Goal: Check status: Check status

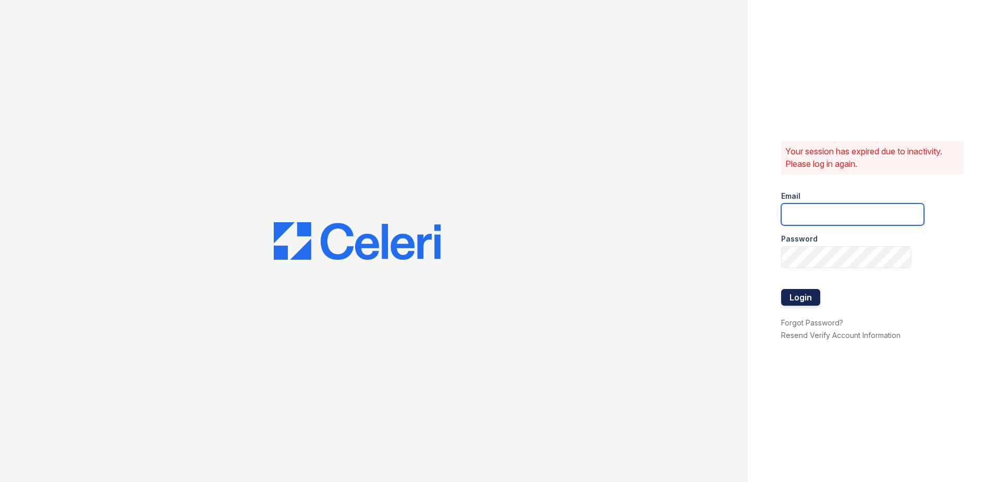
type input "avelasco@trinity-pm.com"
click at [384, 301] on button "Login" at bounding box center [800, 297] width 39 height 17
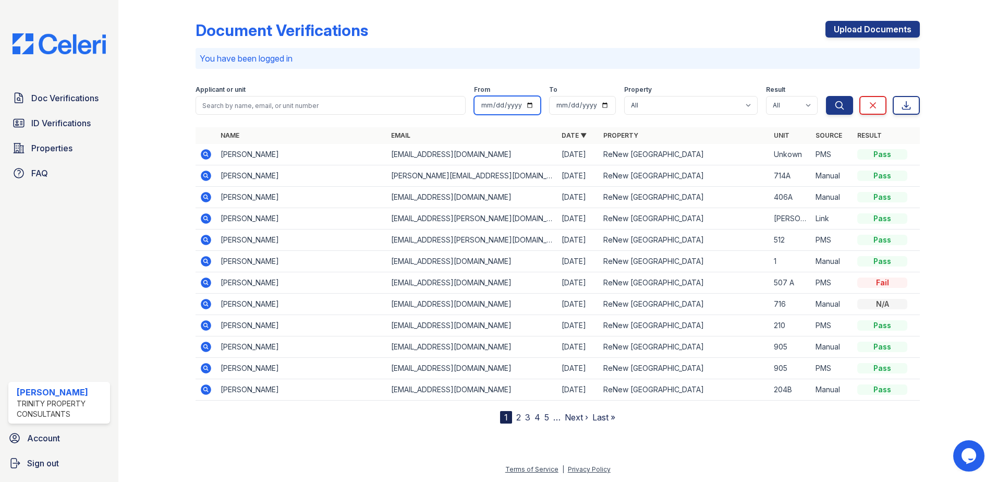
click at [503, 105] on input "date" at bounding box center [507, 105] width 67 height 19
click at [533, 104] on input "date" at bounding box center [507, 105] width 67 height 19
type input "2025-10-01"
click at [579, 113] on input "date" at bounding box center [582, 105] width 67 height 19
click at [598, 106] on input "date" at bounding box center [582, 105] width 67 height 19
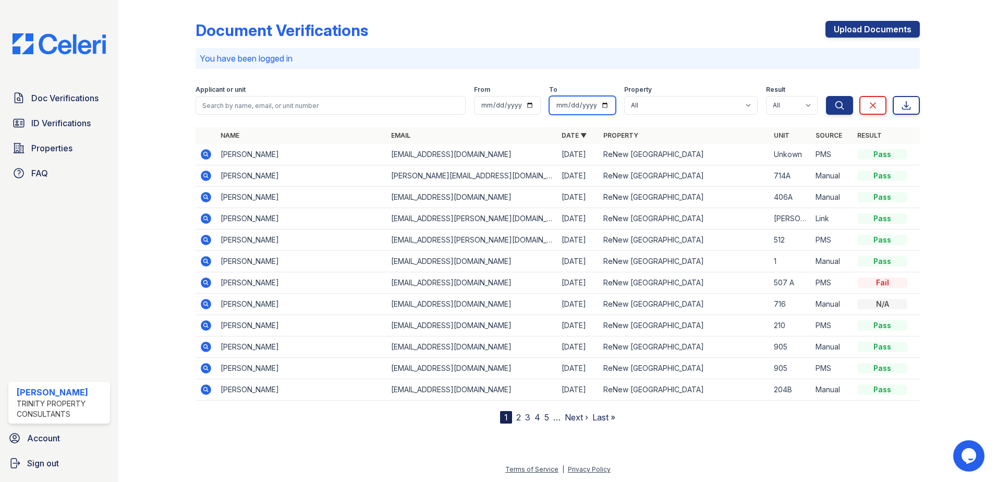
click at [605, 103] on input "date" at bounding box center [582, 105] width 67 height 19
type input "2025-10-01"
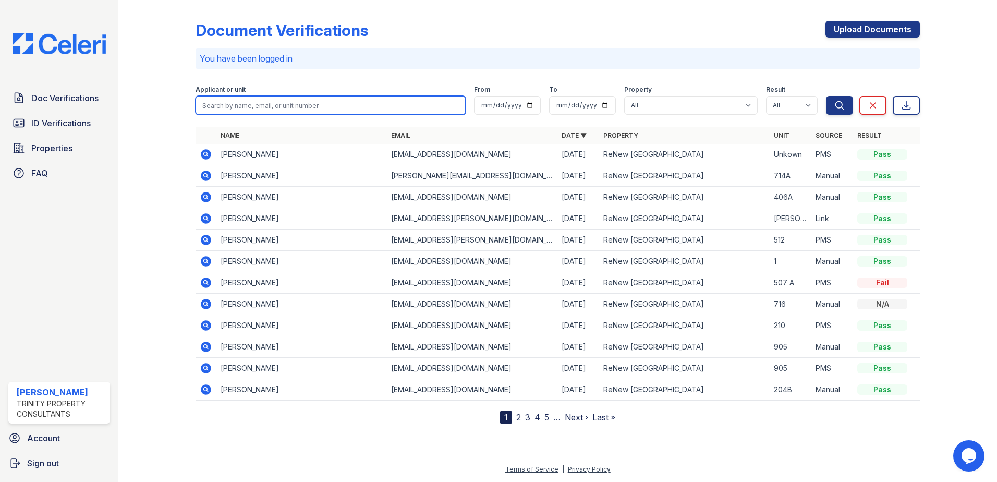
click at [380, 103] on input "search" at bounding box center [331, 105] width 270 height 19
type input "jorge"
click at [826, 96] on button "Search" at bounding box center [839, 105] width 27 height 19
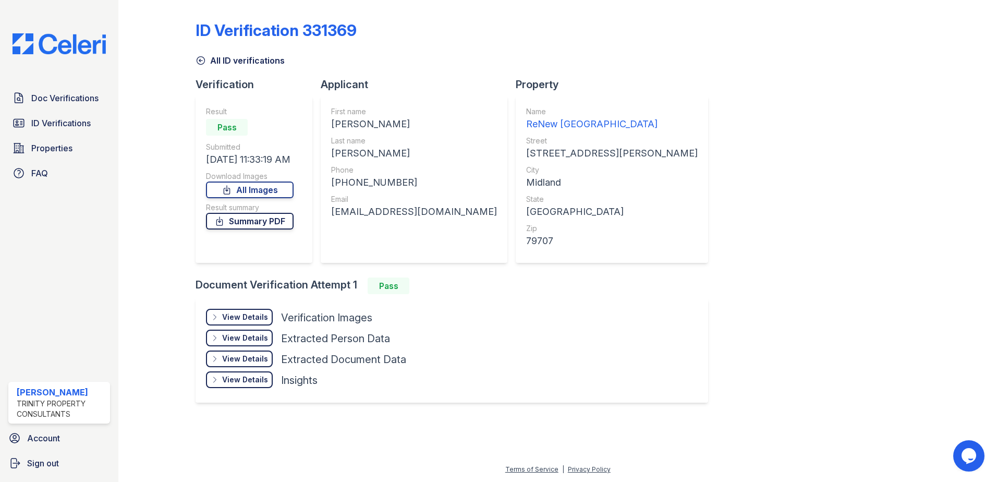
click at [260, 223] on link "Summary PDF" at bounding box center [250, 221] width 88 height 17
click at [253, 312] on div "View Details" at bounding box center [245, 317] width 46 height 10
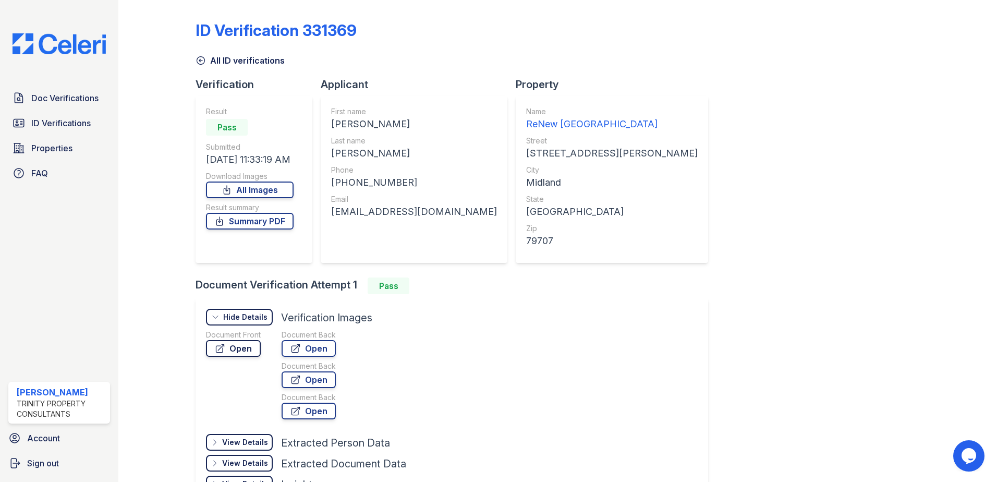
click at [249, 355] on link "Open" at bounding box center [233, 348] width 55 height 17
click at [252, 347] on link "Open" at bounding box center [233, 348] width 55 height 17
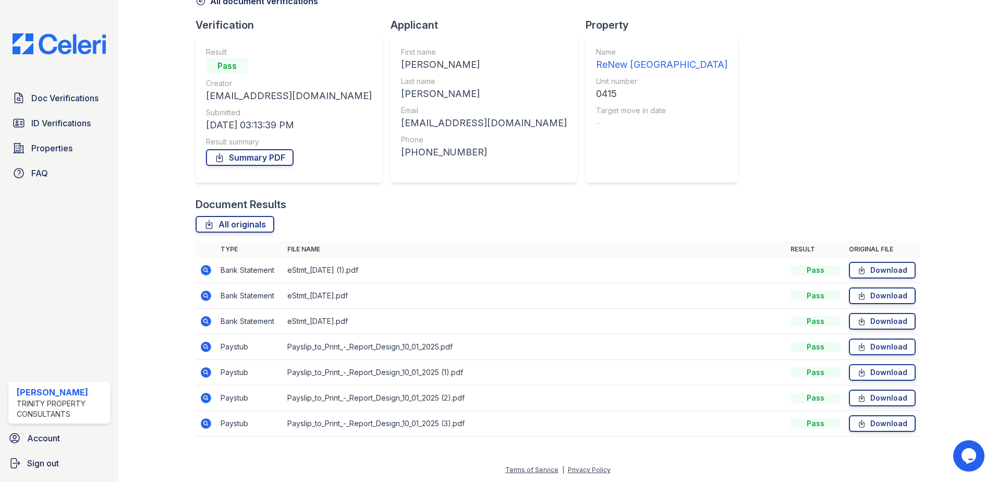
scroll to position [60, 0]
click at [208, 322] on icon at bounding box center [206, 320] width 13 height 13
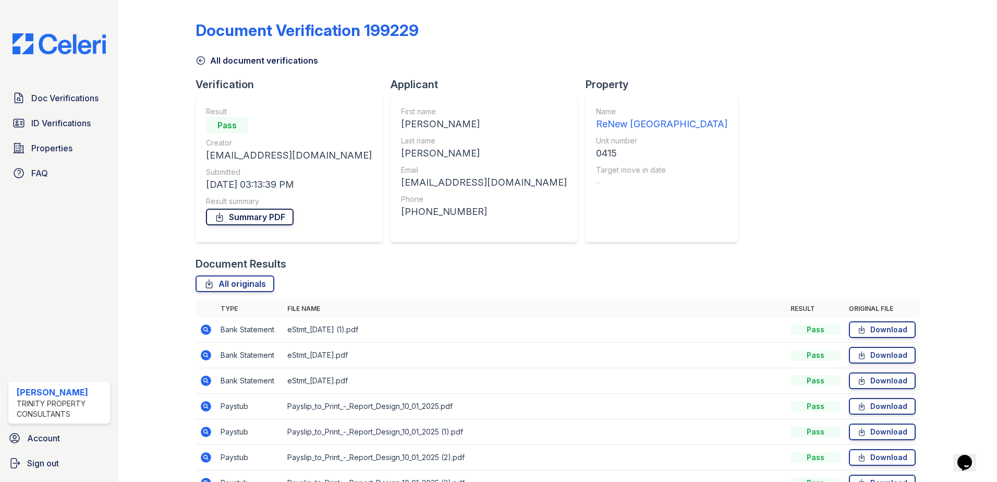
click at [275, 219] on link "Summary PDF" at bounding box center [250, 217] width 88 height 17
click at [44, 124] on span "ID Verifications" at bounding box center [60, 123] width 59 height 13
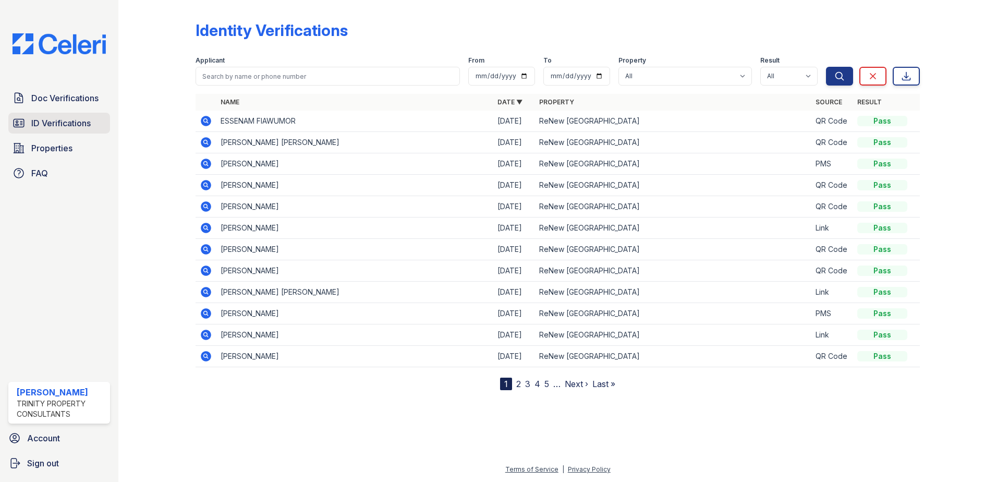
click at [63, 129] on span "ID Verifications" at bounding box center [60, 123] width 59 height 13
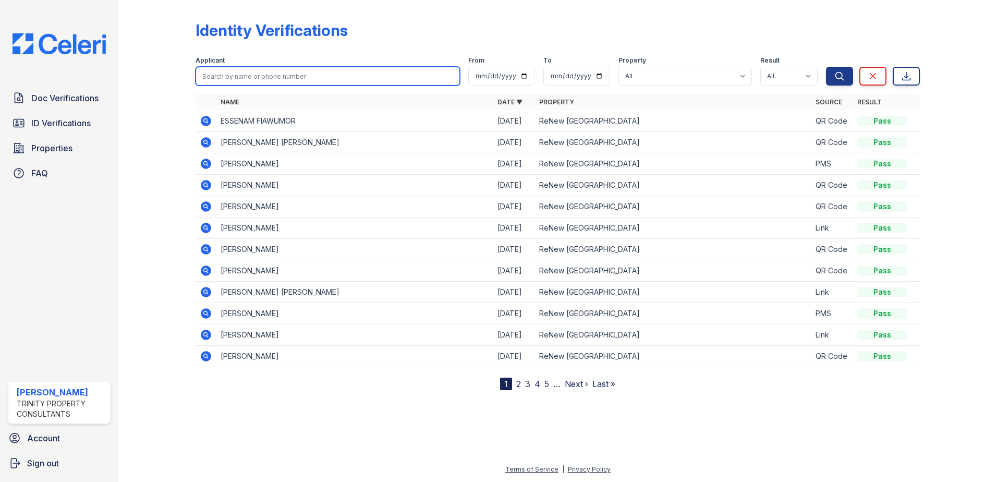
click at [235, 78] on input "search" at bounding box center [328, 76] width 264 height 19
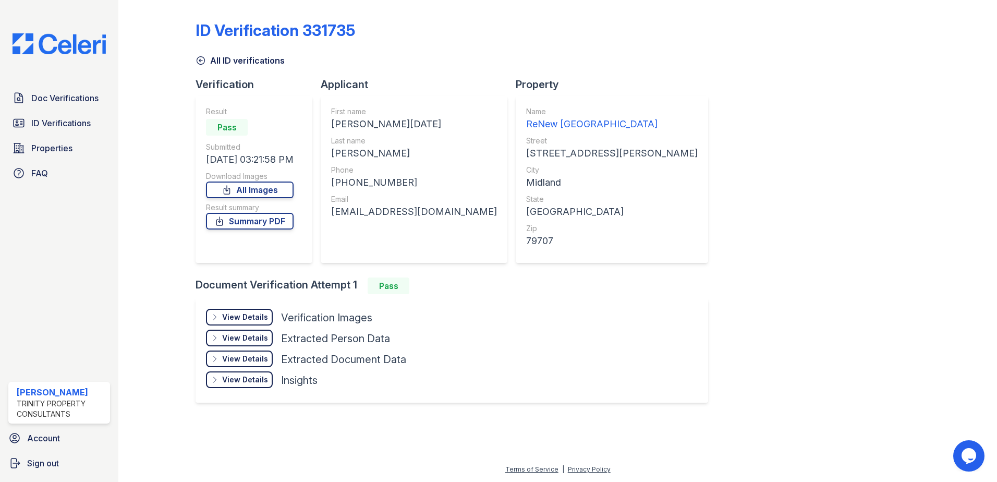
click at [246, 315] on div "View Details" at bounding box center [245, 317] width 46 height 10
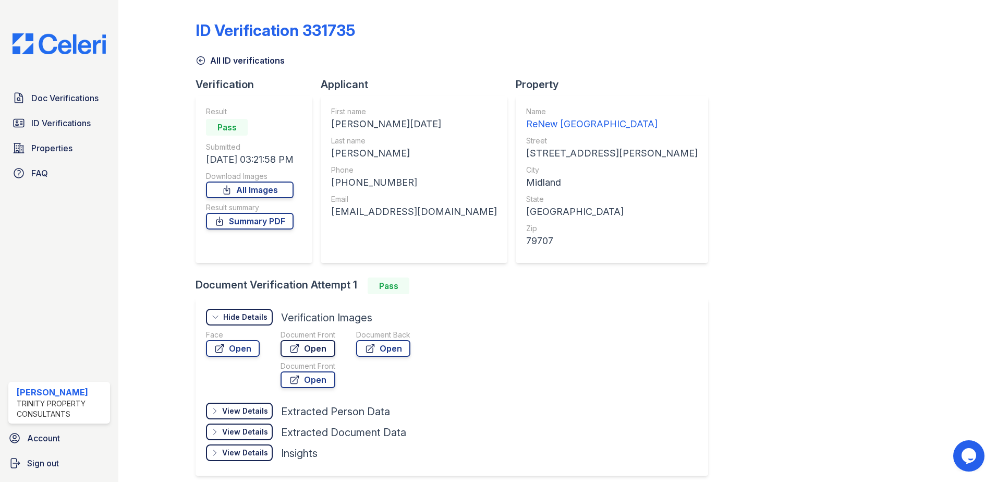
click at [322, 353] on link "Open" at bounding box center [308, 348] width 55 height 17
click at [275, 220] on link "Summary PDF" at bounding box center [250, 221] width 88 height 17
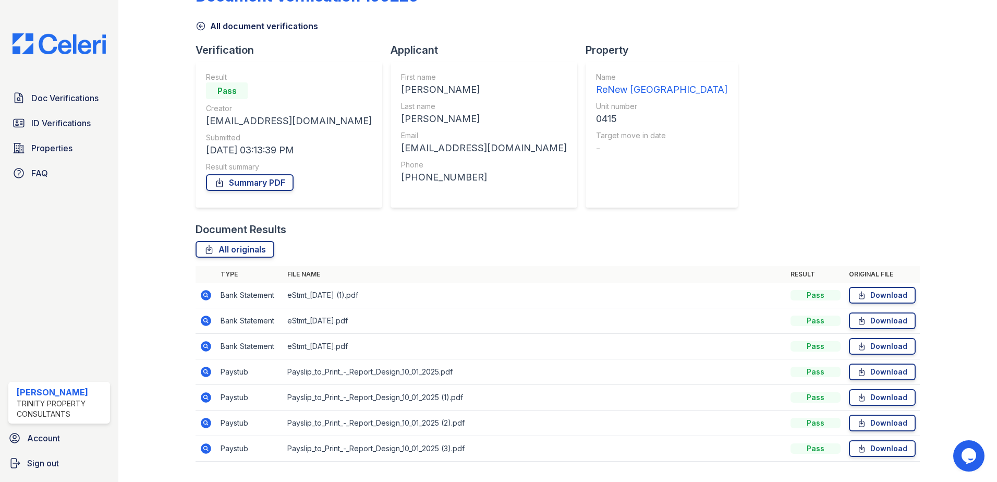
scroll to position [60, 0]
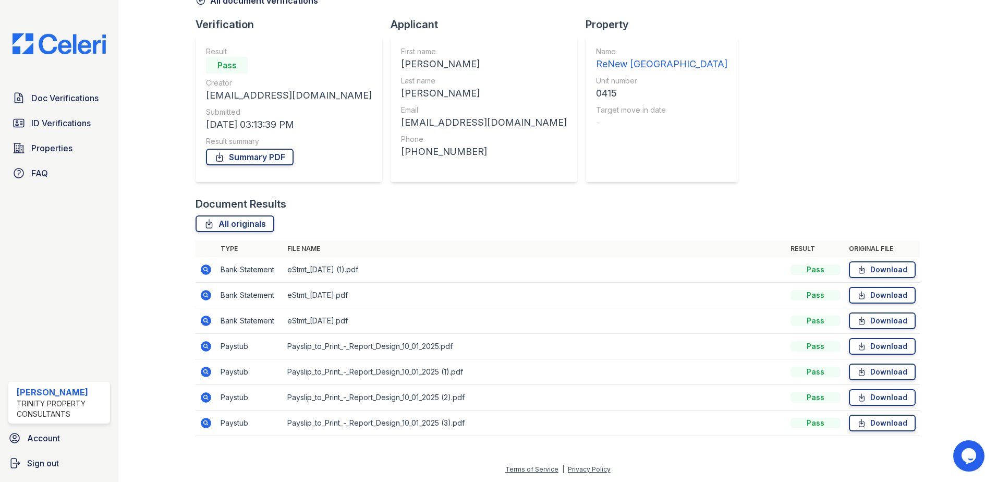
click at [203, 348] on icon at bounding box center [206, 346] width 10 height 10
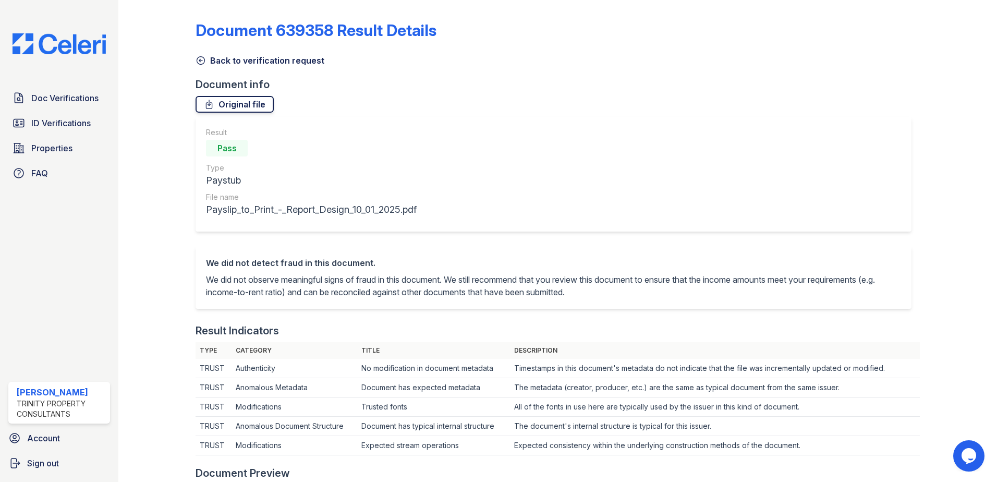
click at [240, 110] on link "Original file" at bounding box center [235, 104] width 78 height 17
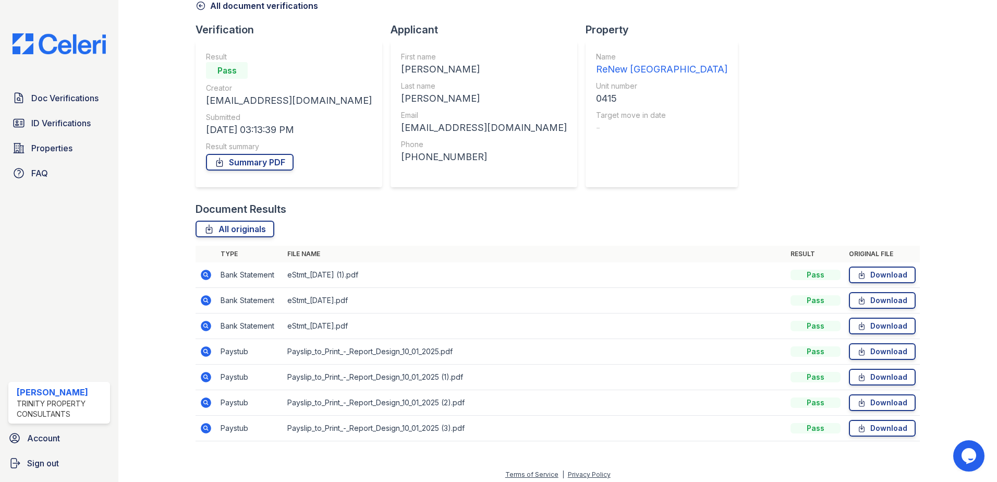
scroll to position [60, 0]
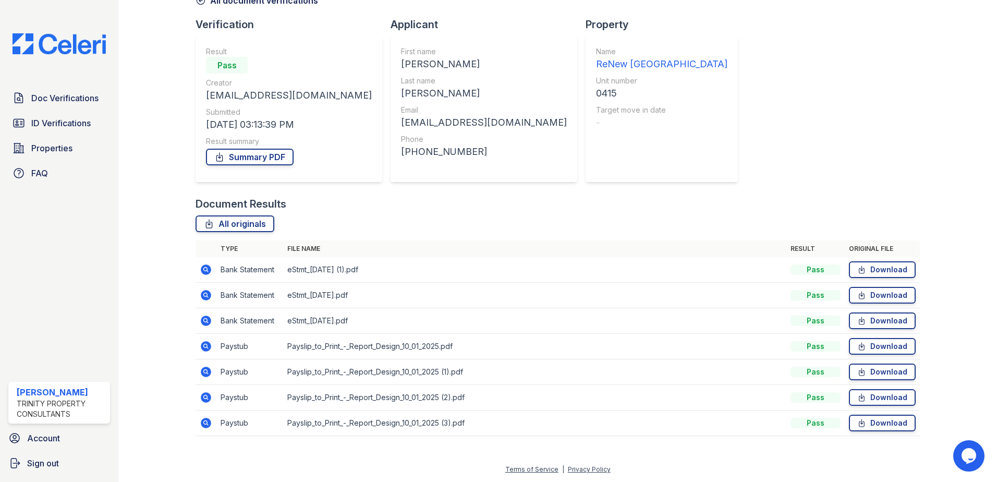
click at [206, 374] on icon at bounding box center [206, 372] width 10 height 10
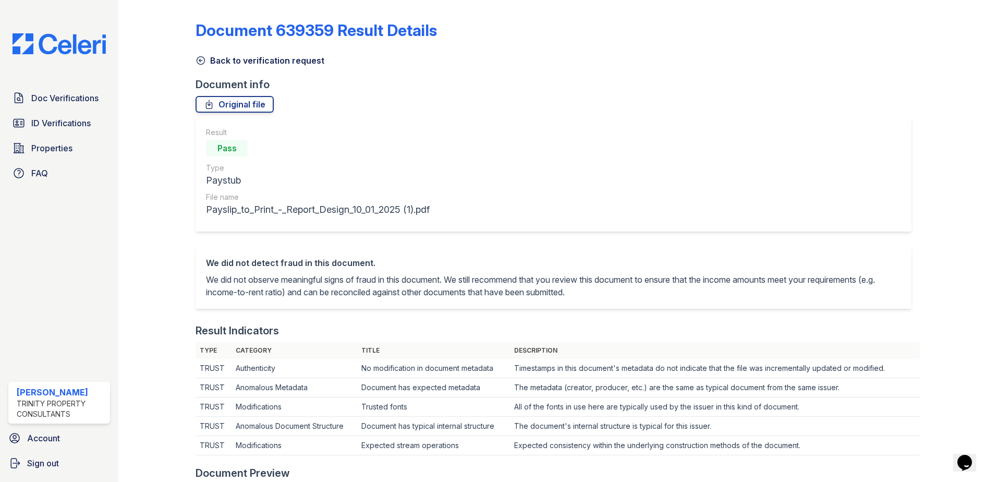
click at [236, 114] on div "Document 639359 Result Details Back to verification request Document info Origi…" at bounding box center [558, 485] width 724 height 962
click at [244, 105] on link "Original file" at bounding box center [235, 104] width 78 height 17
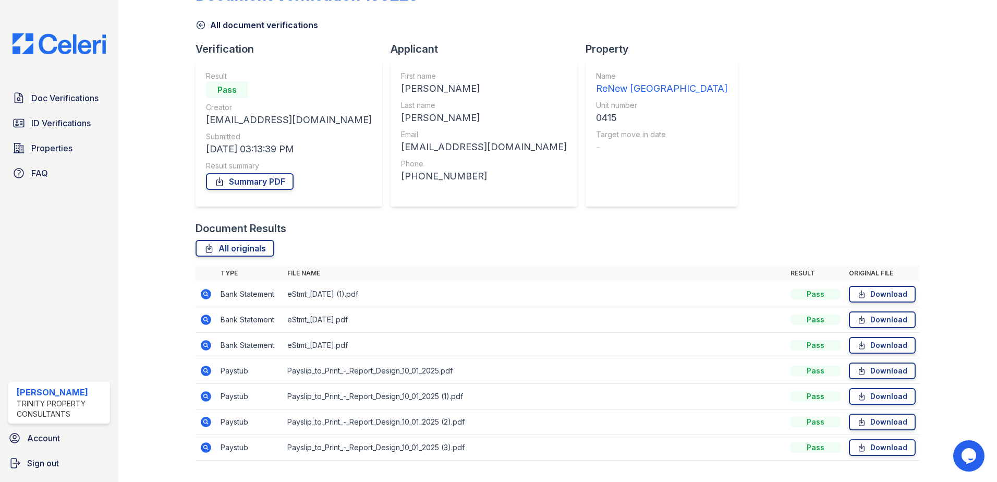
scroll to position [52, 0]
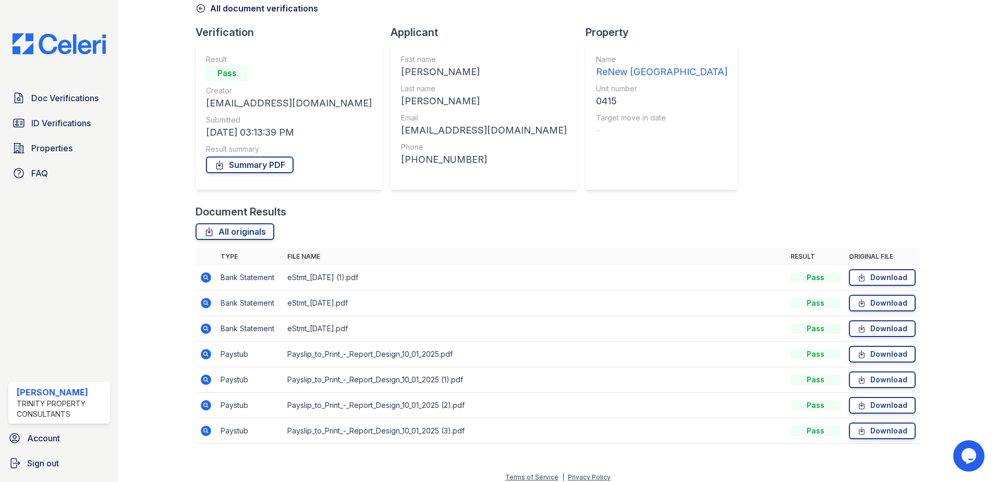
click at [206, 404] on icon at bounding box center [205, 404] width 3 height 3
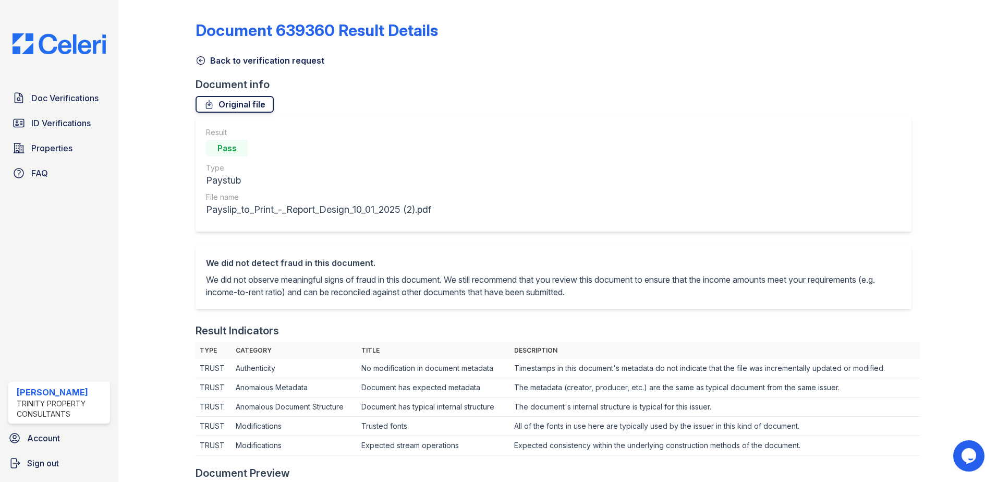
click at [251, 104] on link "Original file" at bounding box center [235, 104] width 78 height 17
click at [257, 108] on link "Original file" at bounding box center [235, 104] width 78 height 17
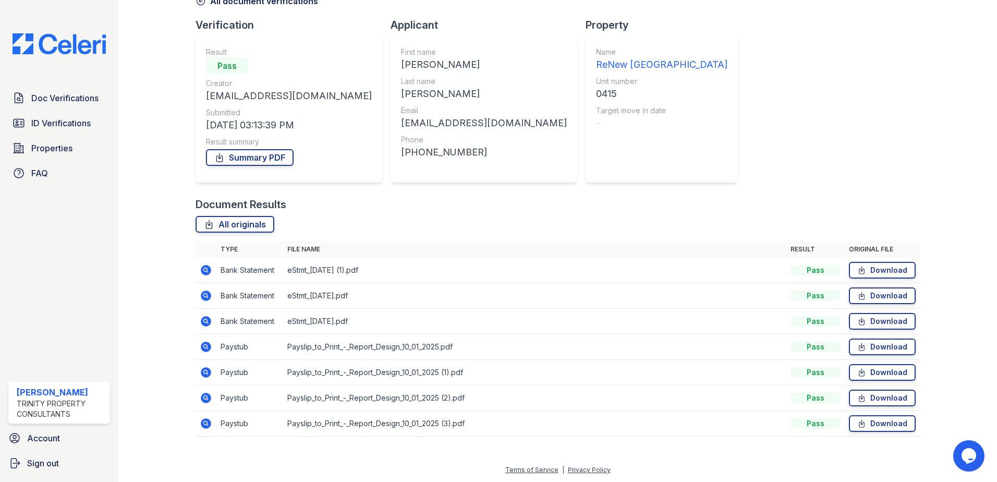
scroll to position [60, 0]
click at [205, 399] on icon at bounding box center [206, 397] width 10 height 10
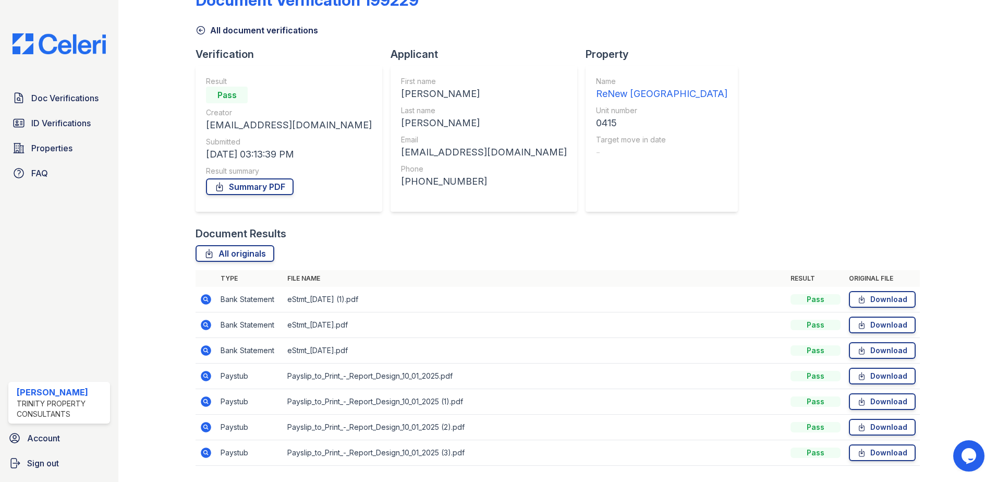
scroll to position [60, 0]
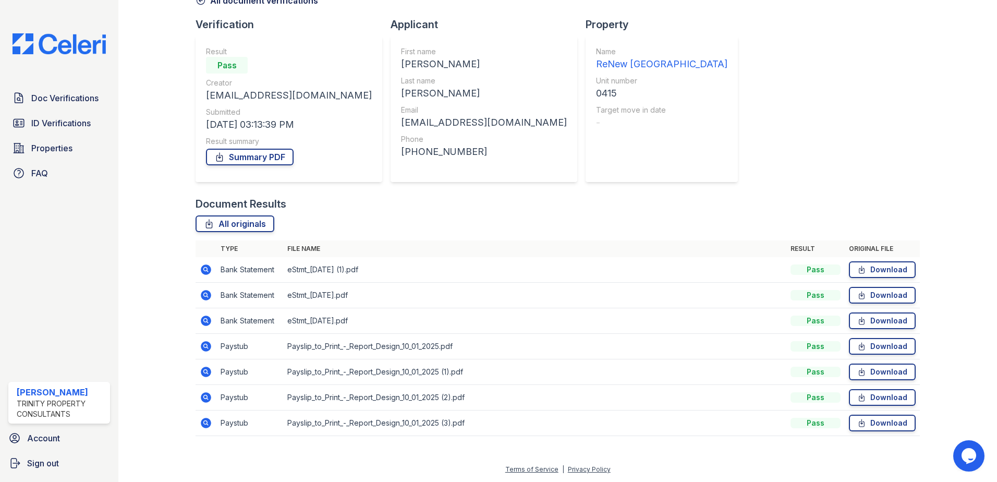
click at [208, 419] on icon at bounding box center [206, 423] width 10 height 10
